Goal: Information Seeking & Learning: Learn about a topic

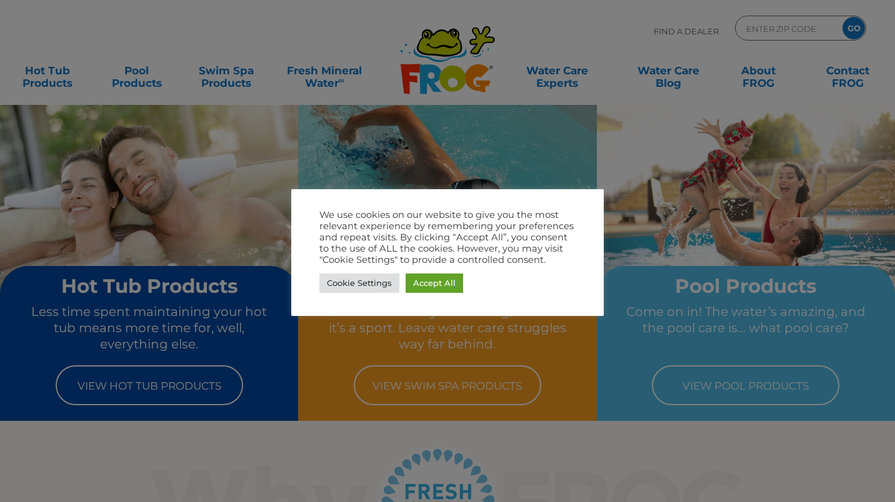
click at [439, 292] on link "Accept All" at bounding box center [433, 283] width 57 height 19
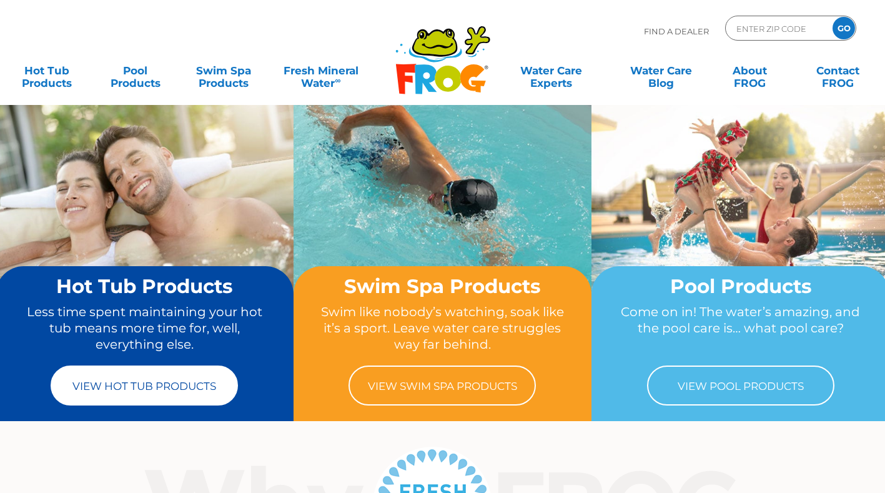
click at [120, 393] on link "View Hot Tub Products" at bounding box center [144, 385] width 187 height 40
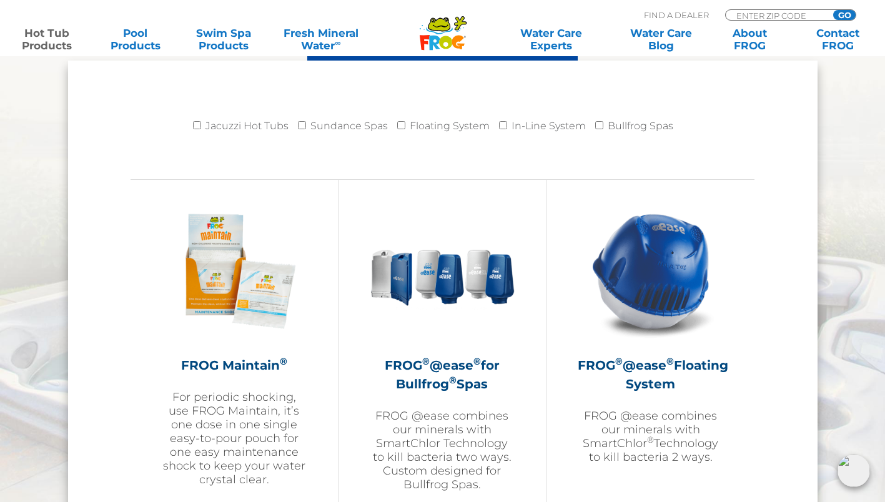
scroll to position [1292, 0]
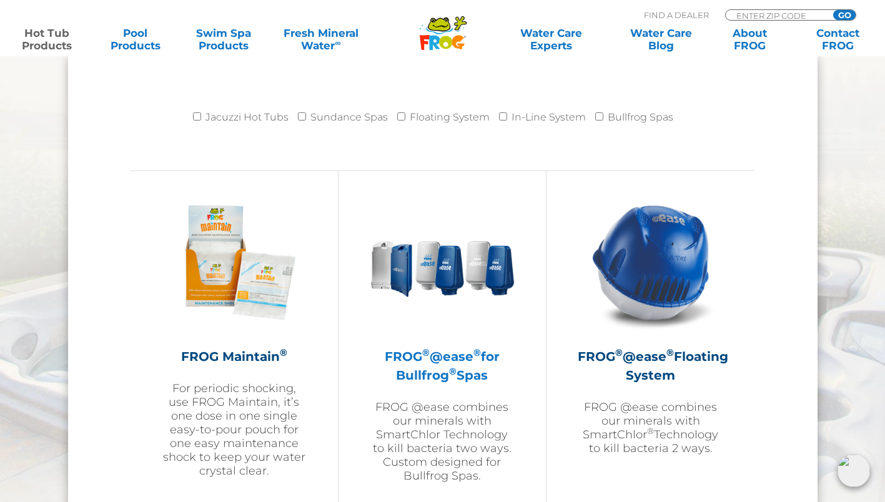
click at [462, 374] on h2 "FROG ® @ease ® for Bullfrog ® Spas" at bounding box center [442, 365] width 145 height 37
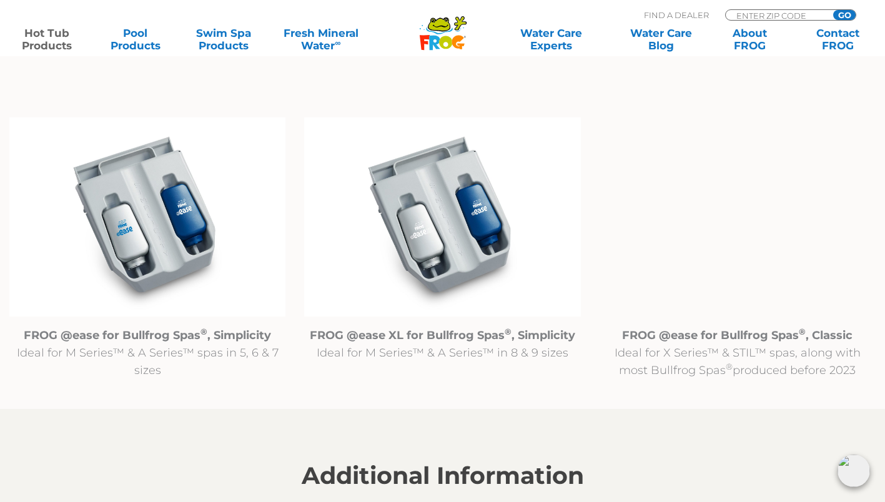
scroll to position [1256, 0]
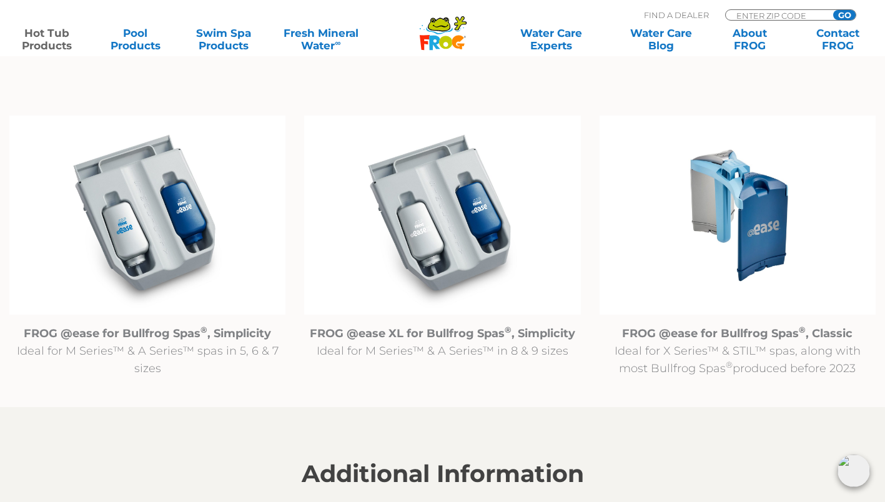
click at [127, 360] on p "FROG @ease for Bullfrog Spas ® , Simplicity Ideal for M Series™ & A Series™ spa…" at bounding box center [147, 351] width 276 height 52
click at [114, 339] on strong "FROG @ease for Bullfrog Spas ® , Simplicity" at bounding box center [147, 334] width 247 height 14
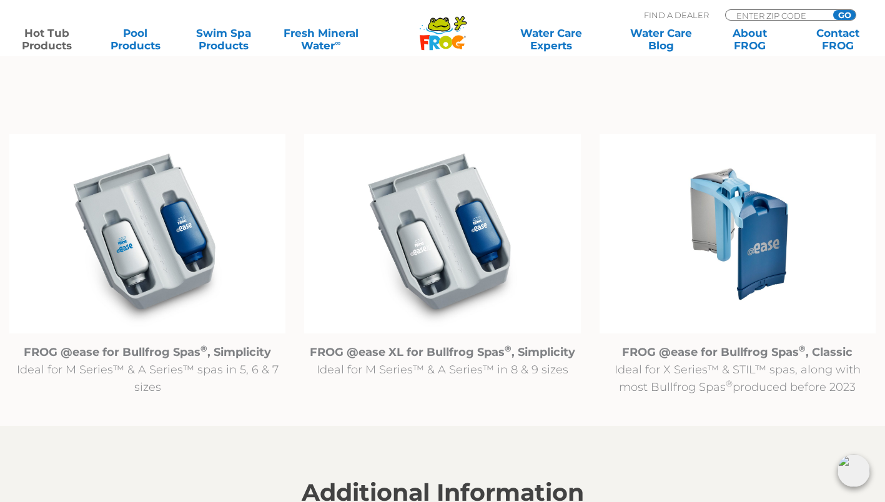
scroll to position [1236, 0]
click at [147, 264] on img at bounding box center [147, 234] width 276 height 199
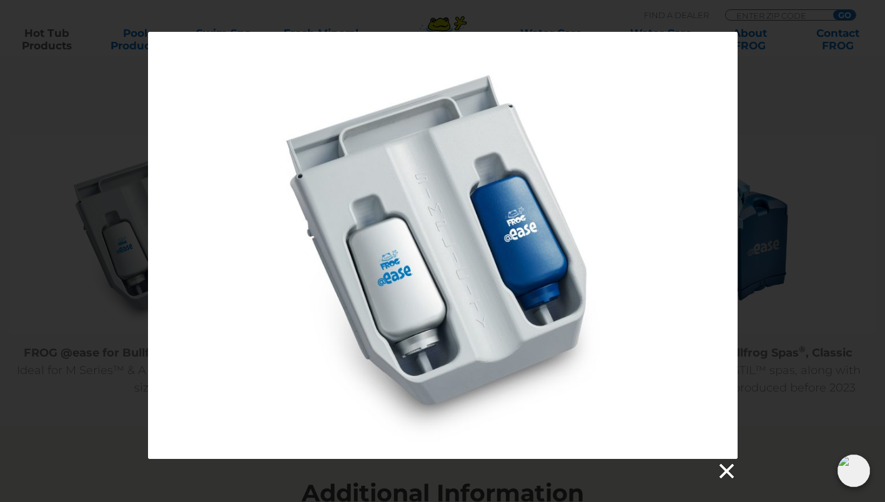
click at [720, 479] on link at bounding box center [726, 471] width 19 height 19
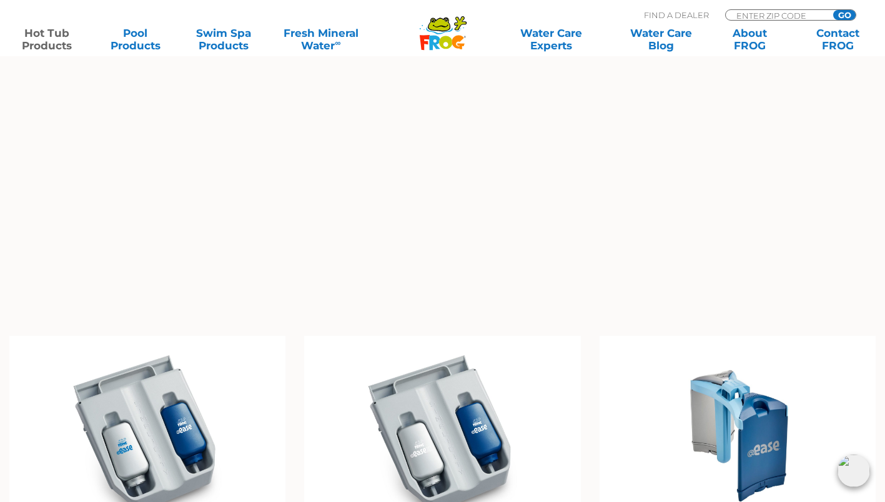
scroll to position [1043, 0]
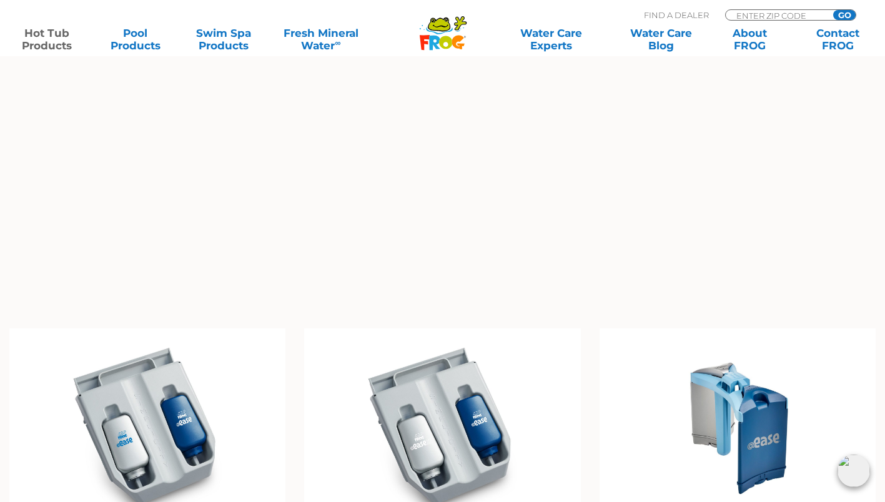
click at [131, 432] on img at bounding box center [147, 428] width 276 height 199
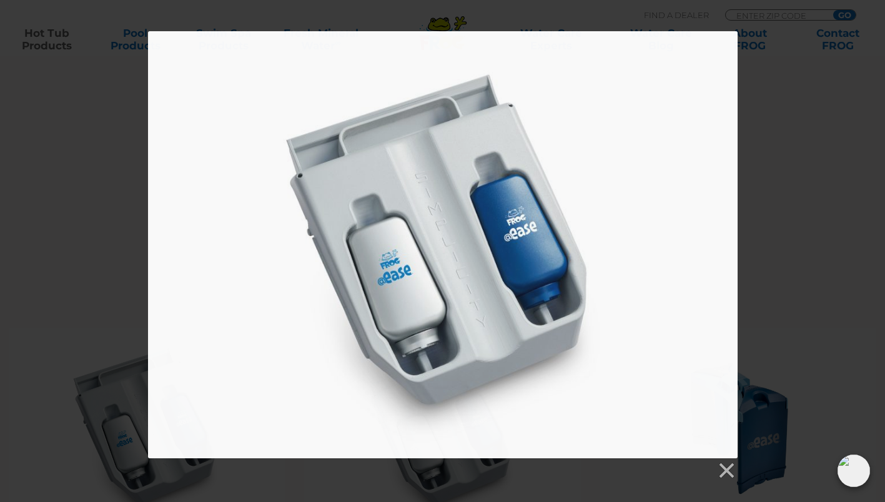
click at [783, 418] on div at bounding box center [442, 255] width 885 height 449
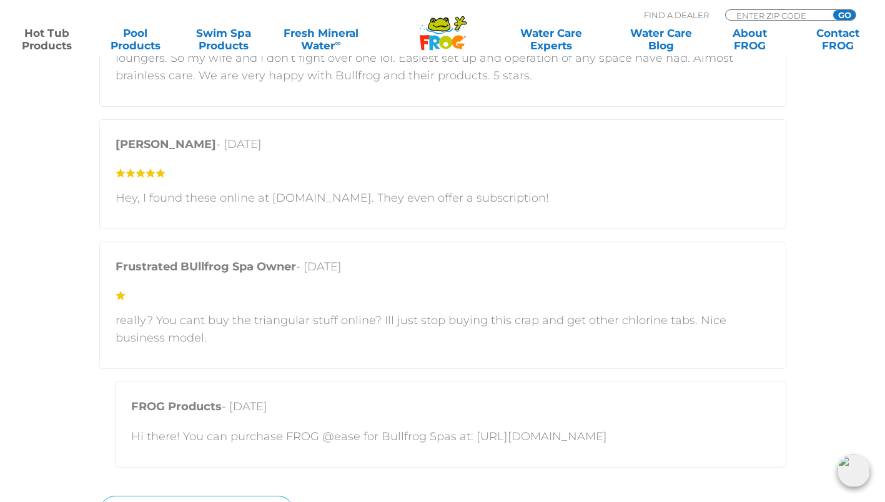
scroll to position [3038, 0]
click at [629, 434] on p "Hi there! You can purchase FROG @ease for Bullfrog Spas at: https://shop.bullfr…" at bounding box center [450, 435] width 639 height 17
drag, startPoint x: 645, startPoint y: 432, endPoint x: 470, endPoint y: 434, distance: 175.6
click at [470, 434] on p "Hi there! You can purchase FROG @ease for Bullfrog Spas at: https://shop.bullfr…" at bounding box center [450, 435] width 639 height 17
